Goal: Communication & Community: Answer question/provide support

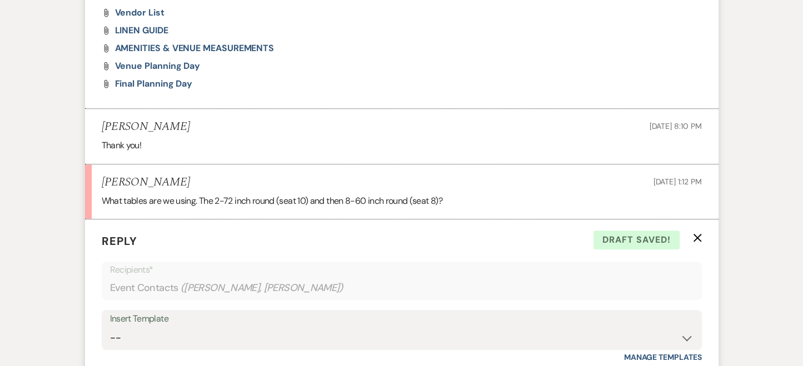
drag, startPoint x: 0, startPoint y: 0, endPoint x: 356, endPoint y: 317, distance: 476.9
click at [356, 317] on div "Insert Template" at bounding box center [401, 319] width 583 height 16
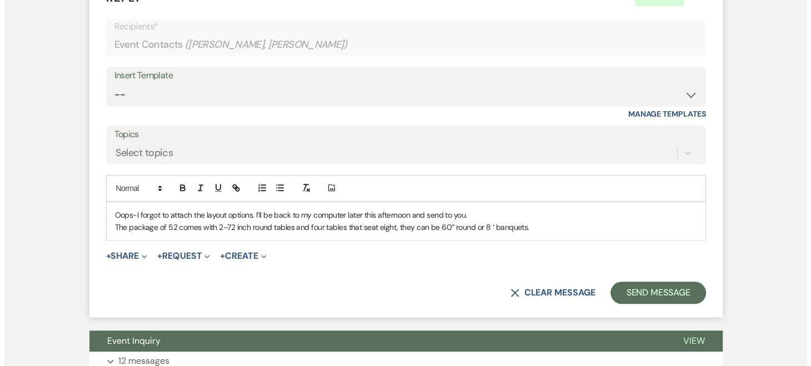
scroll to position [940, 0]
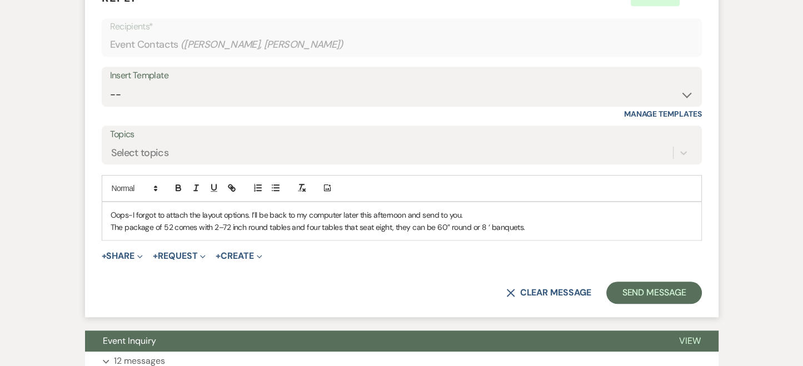
click at [469, 212] on p "Oops-I forgot to attach the layout options. I’ll be back to my computer later t…" at bounding box center [402, 215] width 582 height 12
click at [112, 254] on button "+ Share Expand" at bounding box center [123, 256] width 42 height 9
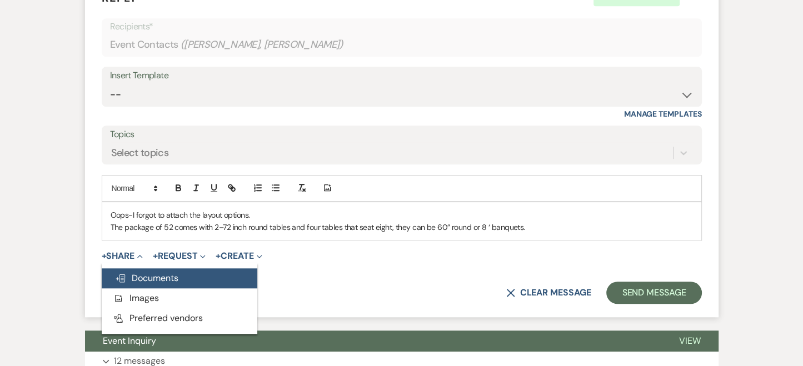
click at [117, 280] on icon "Doc Upload" at bounding box center [120, 278] width 11 height 9
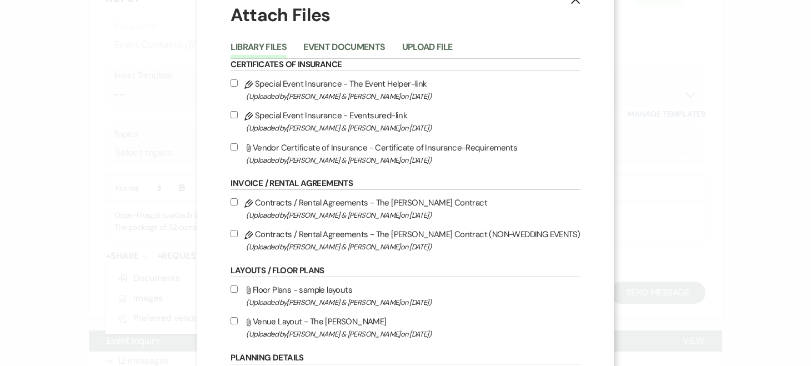
scroll to position [29, 0]
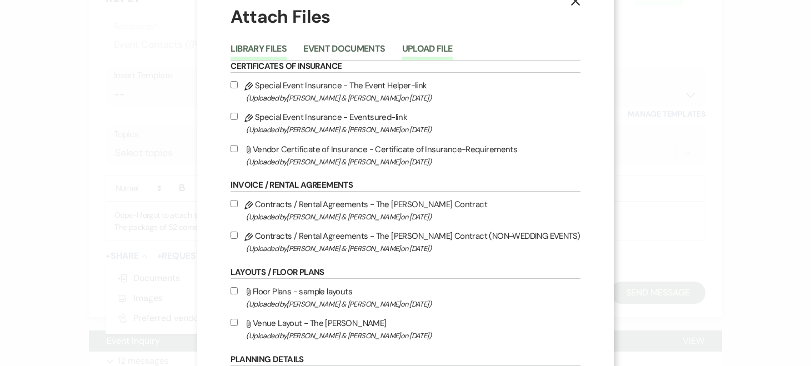
click at [420, 51] on button "Upload File" at bounding box center [427, 52] width 51 height 16
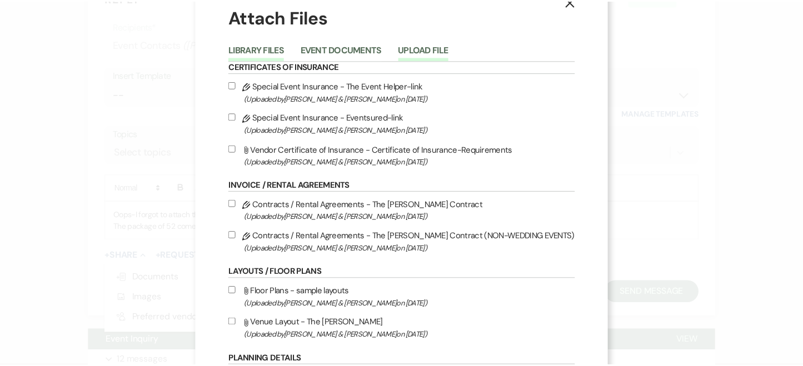
scroll to position [0, 0]
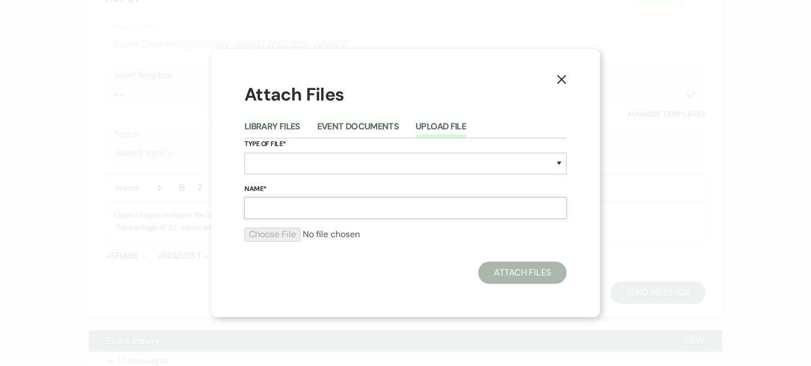
click at [277, 207] on input "Name*" at bounding box center [405, 208] width 322 height 22
type input "layout"
click at [432, 131] on button "Upload File" at bounding box center [441, 130] width 51 height 16
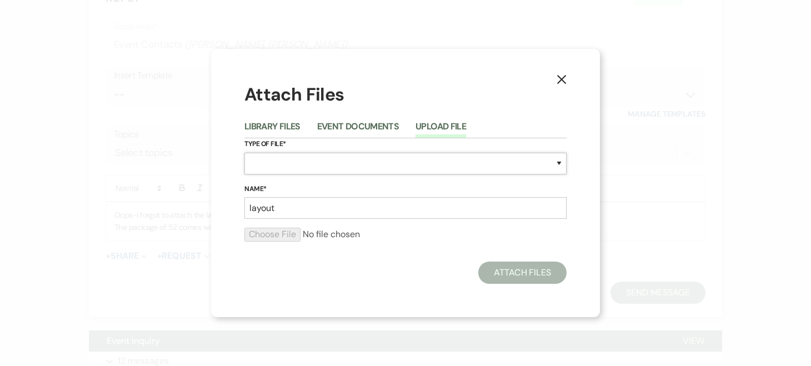
click at [284, 158] on select "Special Event Insurance Vendor Certificate of Insurance Contracts / Rental Agre…" at bounding box center [405, 164] width 322 height 22
select select "0"
click at [244, 153] on select "Special Event Insurance Vendor Certificate of Insurance Contracts / Rental Agre…" at bounding box center [405, 164] width 322 height 22
click at [254, 239] on input "file" at bounding box center [405, 234] width 322 height 13
click at [286, 238] on input "file" at bounding box center [405, 234] width 322 height 13
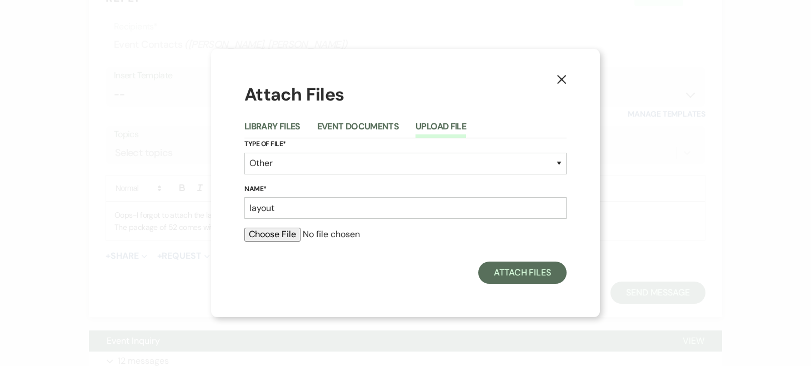
type input "C:\fakepath\TABLE LAYOUTS-BAR AND BUFFET-[PERSON_NAME] & [PERSON_NAME].pdf"
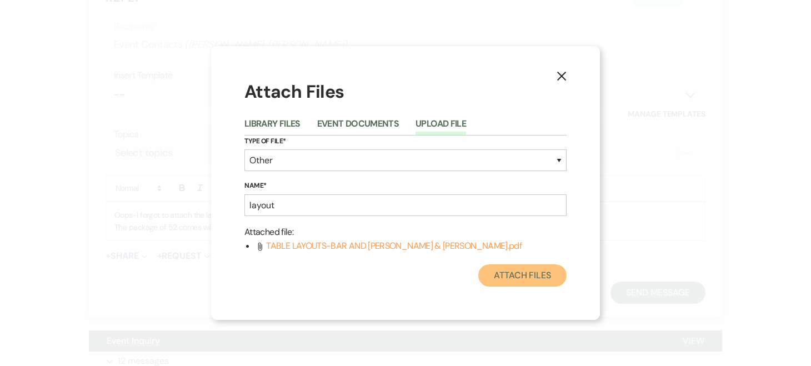
click at [491, 273] on button "Attach Files" at bounding box center [522, 275] width 88 height 22
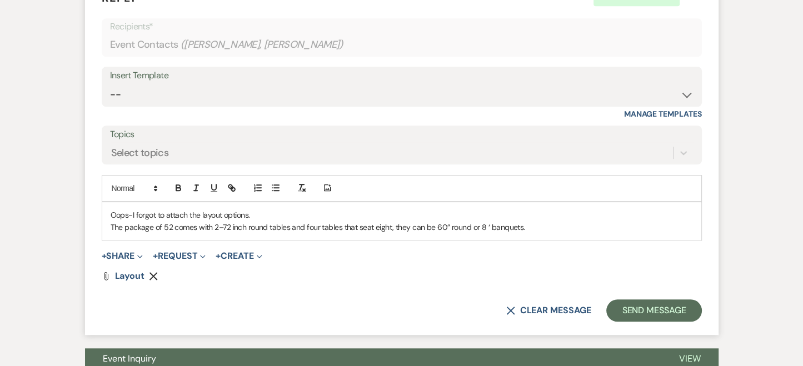
click at [524, 226] on p "The package of 52 comes with 2–72 inch round tables and four tables that seat e…" at bounding box center [402, 227] width 582 height 12
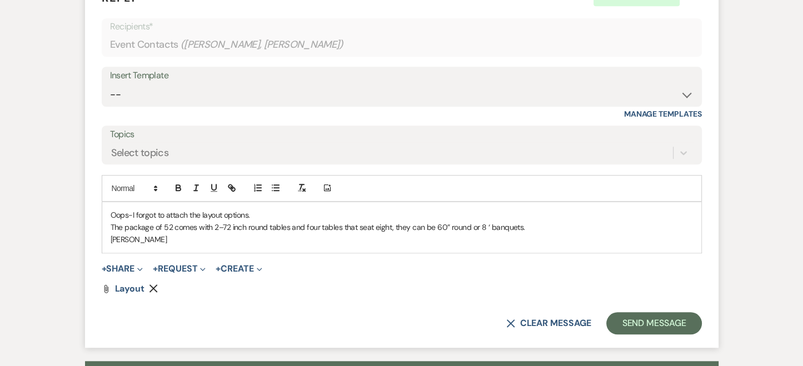
click at [257, 212] on p "Oops-I forgot to attach the layout options." at bounding box center [402, 215] width 582 height 12
click at [257, 212] on p "Oops-I forgot to attach the layout options" at bounding box center [402, 215] width 582 height 12
click at [648, 319] on button "Send Message" at bounding box center [653, 323] width 95 height 22
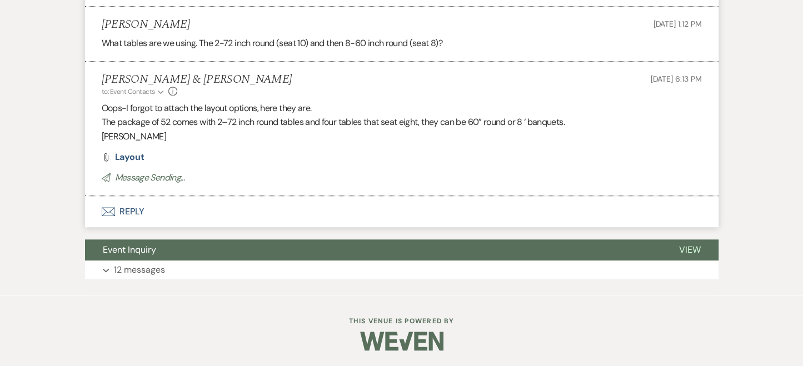
scroll to position [840, 0]
